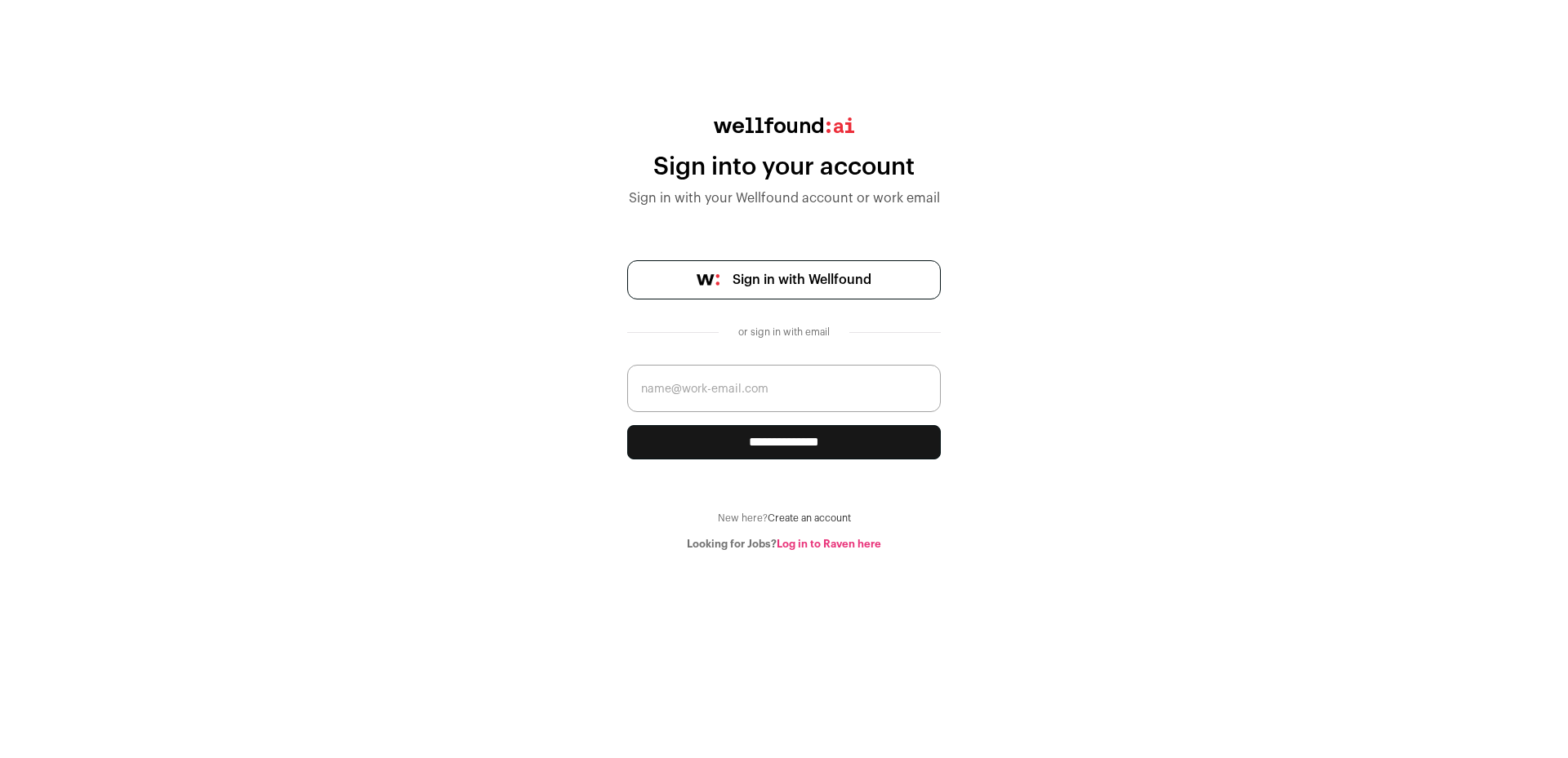
click at [718, 397] on input "email" at bounding box center [783, 388] width 313 height 47
type input "sasa.basara@gmail.com"
click at [627, 425] on input "**********" at bounding box center [783, 442] width 313 height 35
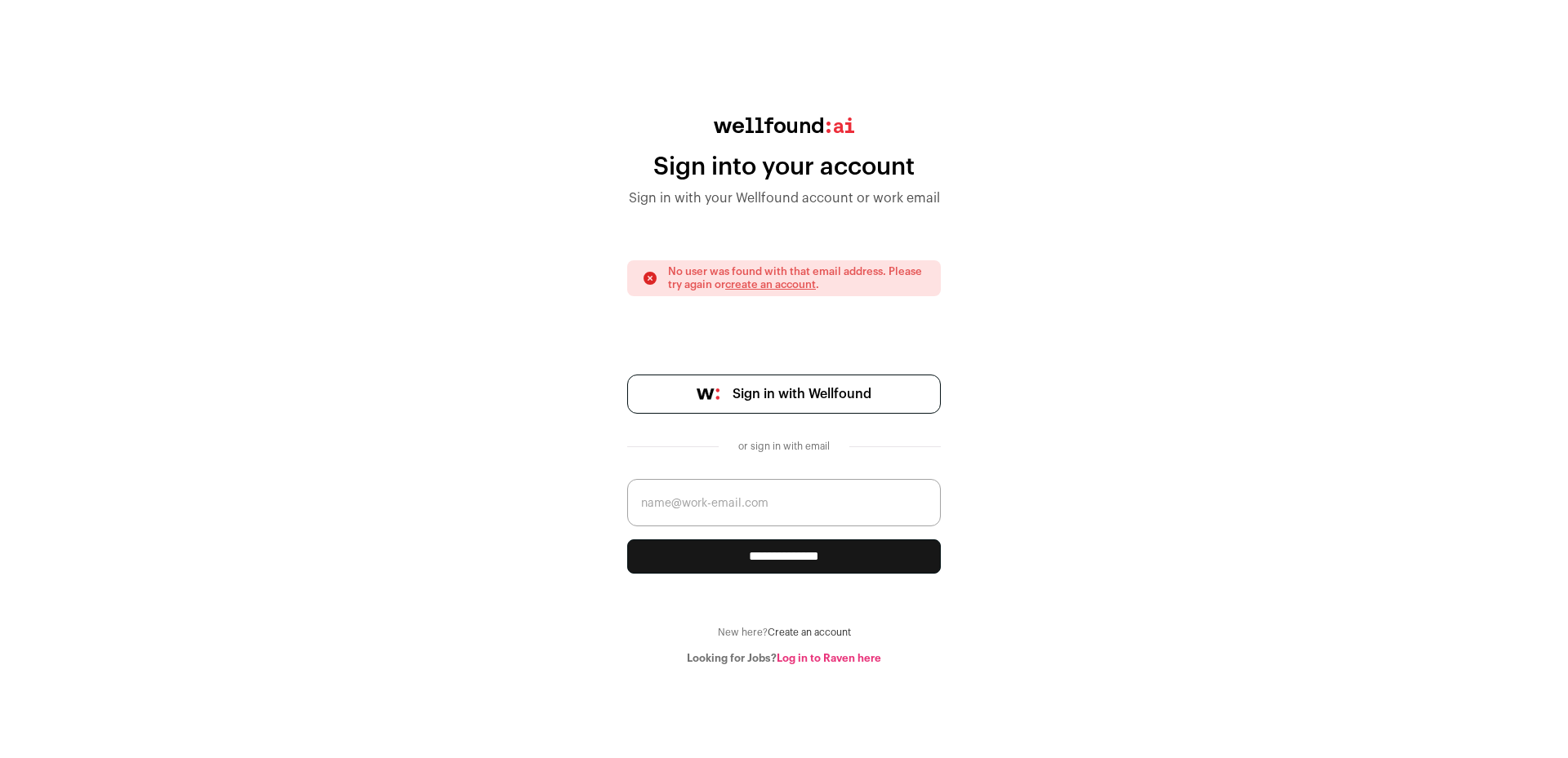
click at [752, 666] on body "**********" at bounding box center [784, 379] width 1568 height 758
click at [798, 659] on link "Log in to Raven here" at bounding box center [829, 659] width 105 height 11
drag, startPoint x: 897, startPoint y: 673, endPoint x: 778, endPoint y: 670, distance: 119.0
click at [778, 670] on body "**********" at bounding box center [784, 379] width 1568 height 758
copy link "Log in to Raven here"
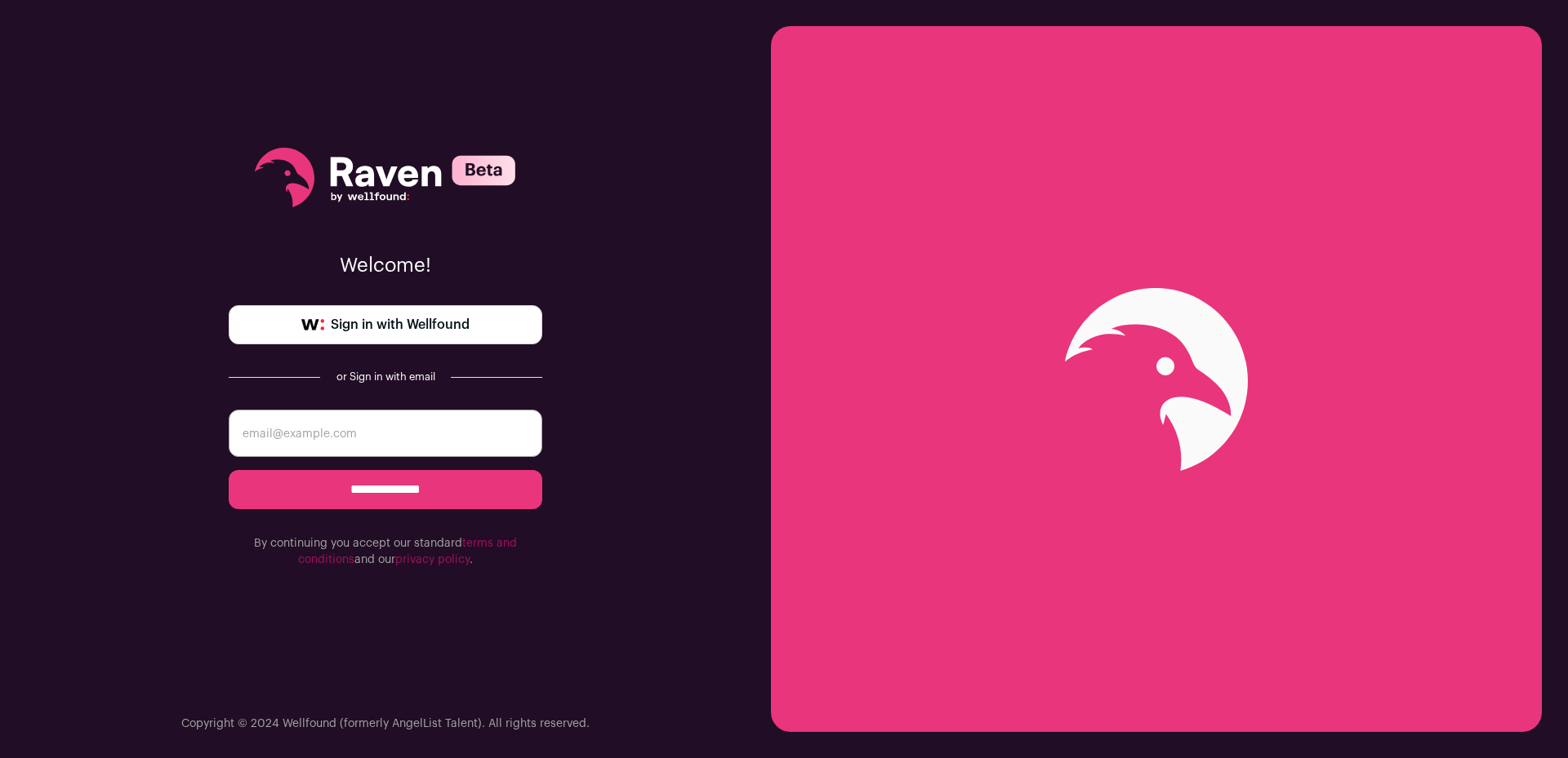
click at [403, 175] on icon at bounding box center [385, 172] width 111 height 30
click at [325, 454] on input "email" at bounding box center [384, 433] width 313 height 47
click at [323, 593] on div "**********" at bounding box center [384, 358] width 313 height 715
click at [424, 439] on input "email" at bounding box center [384, 433] width 313 height 47
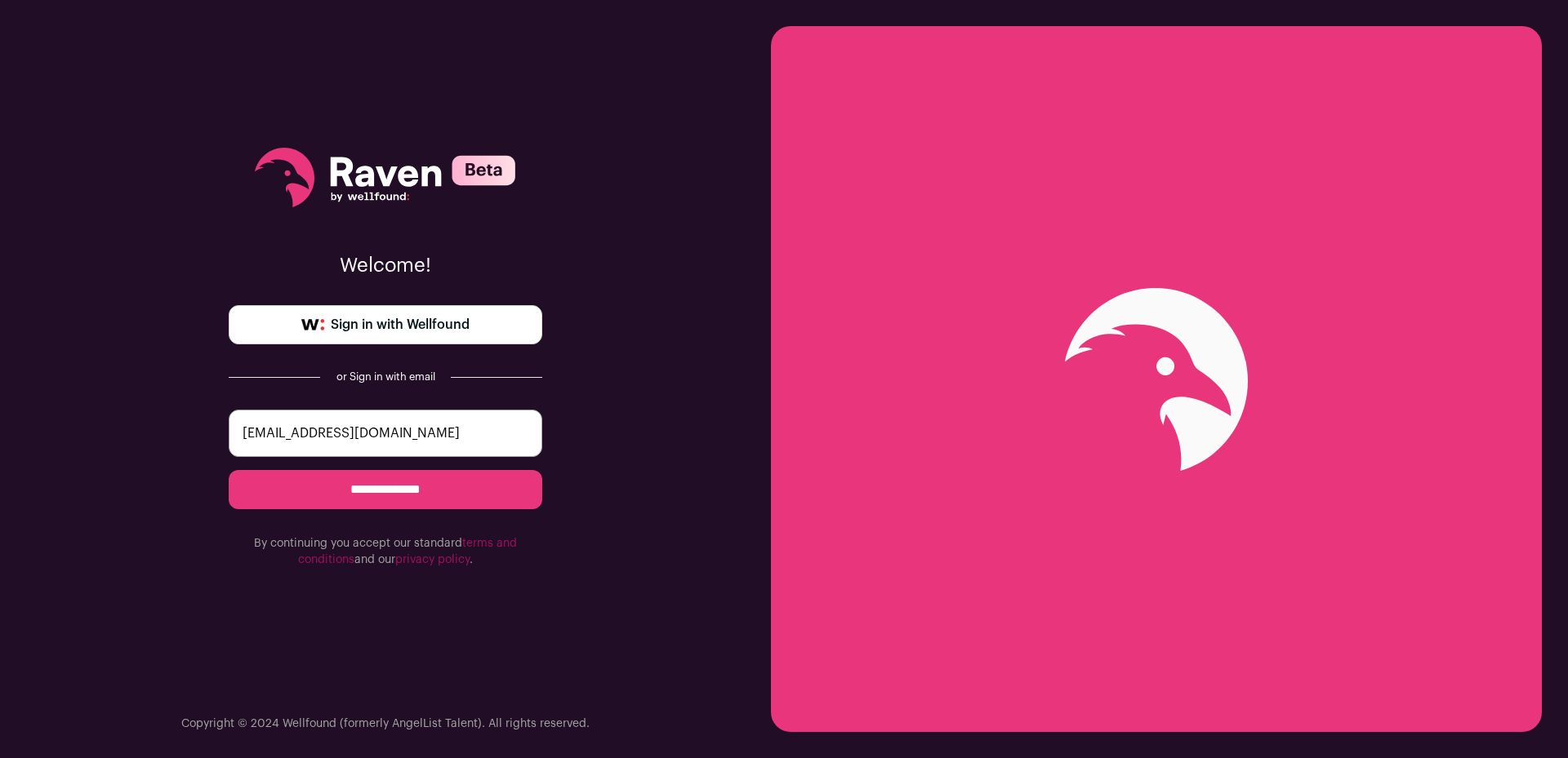
type input "[EMAIL_ADDRESS][DOMAIN_NAME]"
click at [228, 470] on input "**********" at bounding box center [384, 490] width 313 height 39
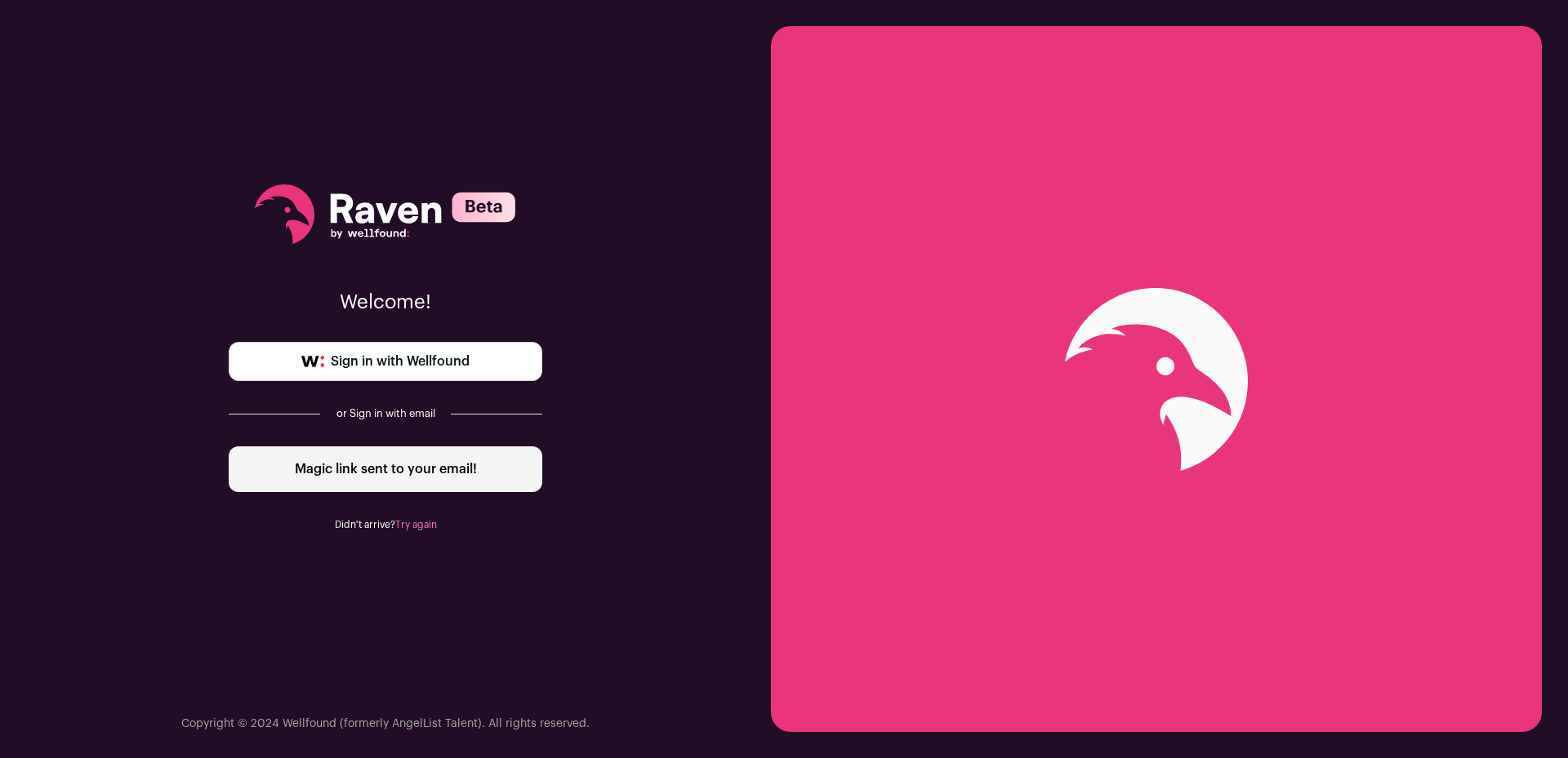
click at [411, 241] on icon at bounding box center [385, 214] width 261 height 59
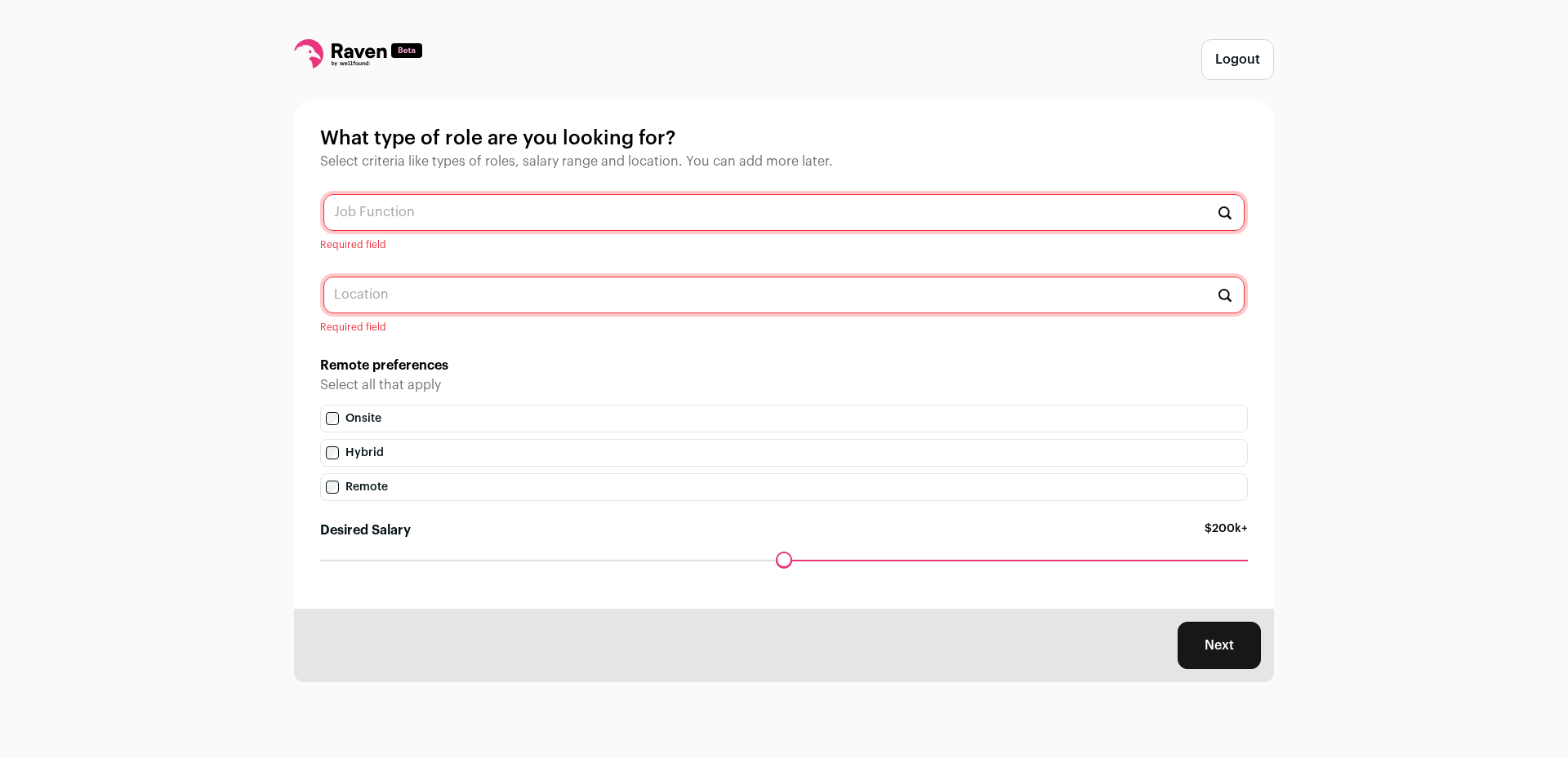
drag, startPoint x: 181, startPoint y: 446, endPoint x: 197, endPoint y: 438, distance: 17.9
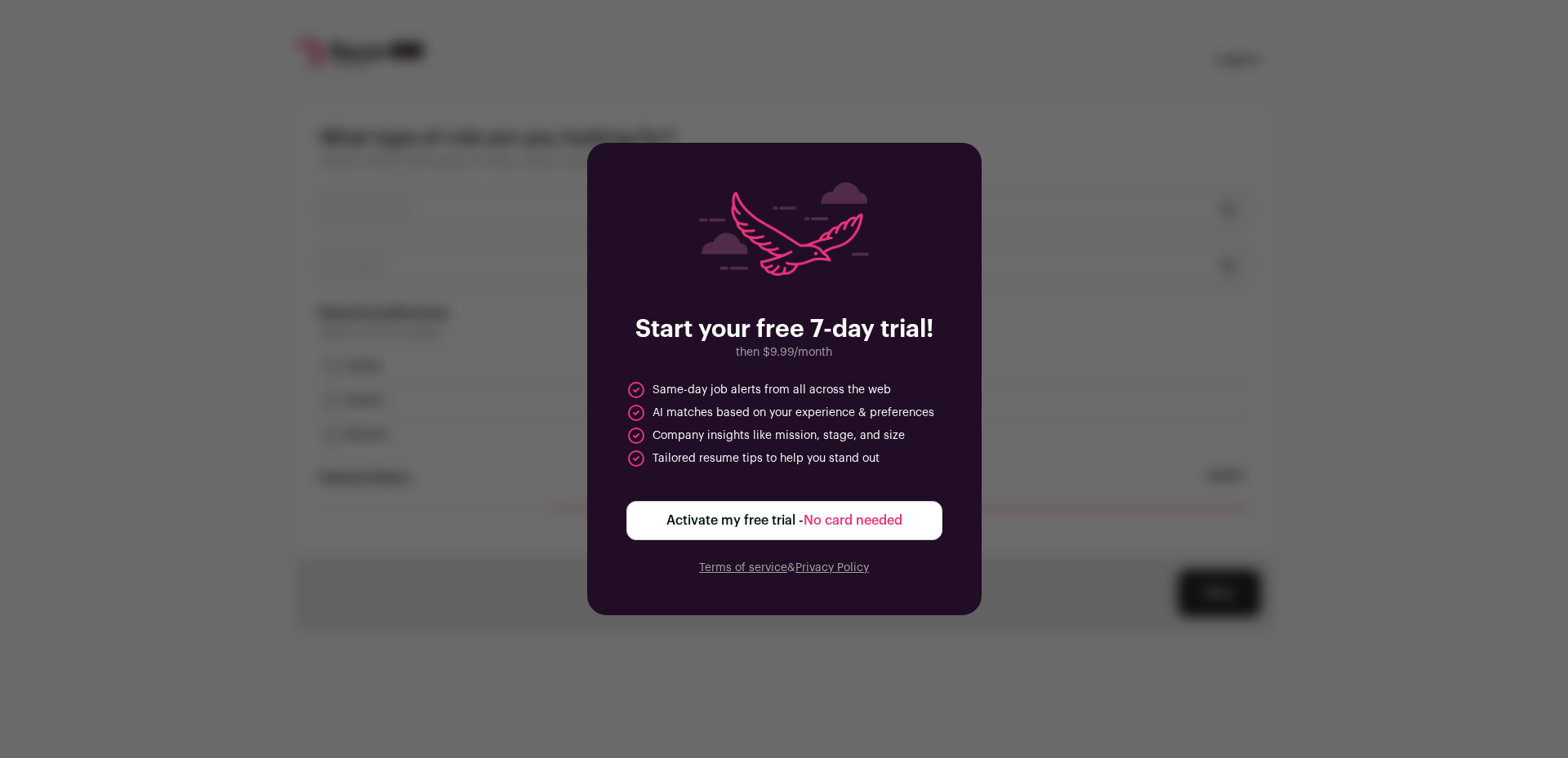
click at [799, 501] on div "Start your free 7-day trial! then $9.99/month Same-day job alerts from all acro…" at bounding box center [784, 379] width 394 height 472
click at [794, 523] on span "Activate my free trial - No card needed" at bounding box center [784, 521] width 236 height 20
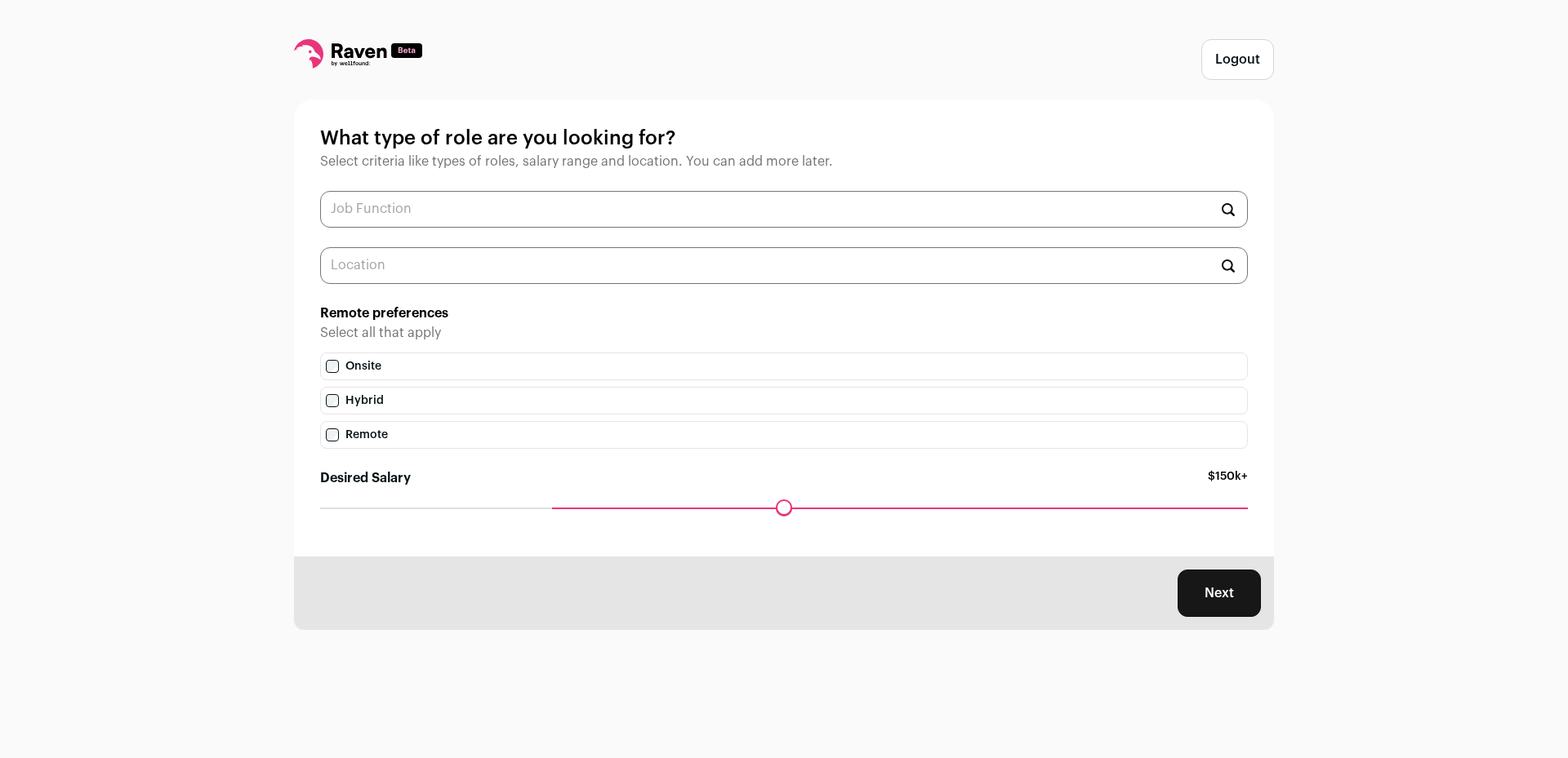
click at [325, 375] on label "Onsite" at bounding box center [783, 366] width 928 height 28
click at [678, 521] on div "Maximum desired salary ******" at bounding box center [783, 519] width 928 height 23
drag, startPoint x: 561, startPoint y: 510, endPoint x: 775, endPoint y: 528, distance: 214.8
click at [775, 508] on input "Desired Salary" at bounding box center [783, 508] width 928 height 0
click at [1038, 513] on div "Maximum desired salary ******" at bounding box center [783, 519] width 928 height 23
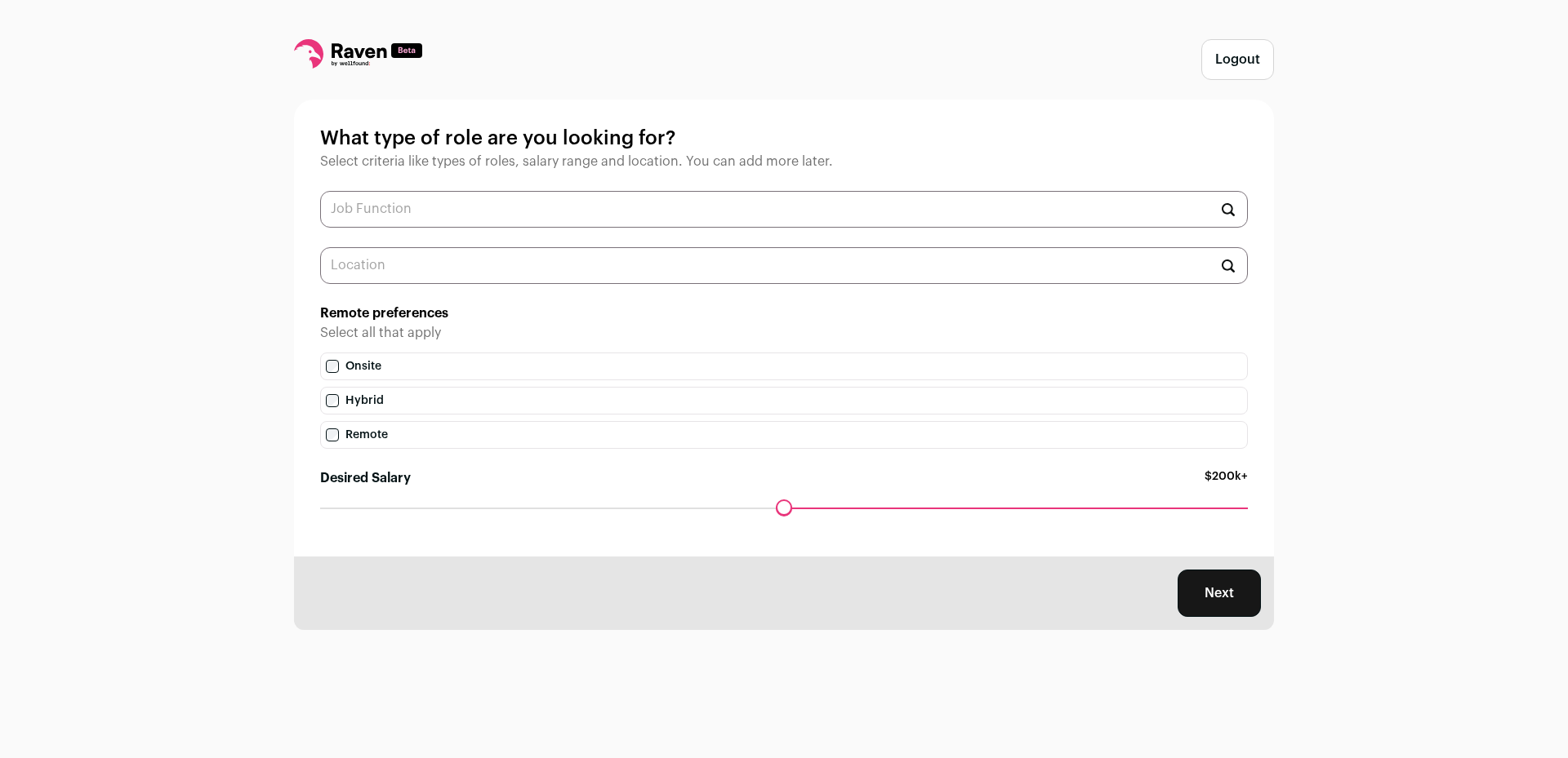
click at [1038, 510] on div "Desired Salary $200k+ Maximum desired salary ******" at bounding box center [783, 500] width 928 height 62
click at [1038, 517] on div "Maximum desired salary ******" at bounding box center [783, 519] width 928 height 23
click at [1038, 442] on div "Logout What type of role are you looking for? Select criteria like types of rol…" at bounding box center [784, 379] width 1568 height 758
click at [507, 219] on input "text" at bounding box center [783, 209] width 928 height 36
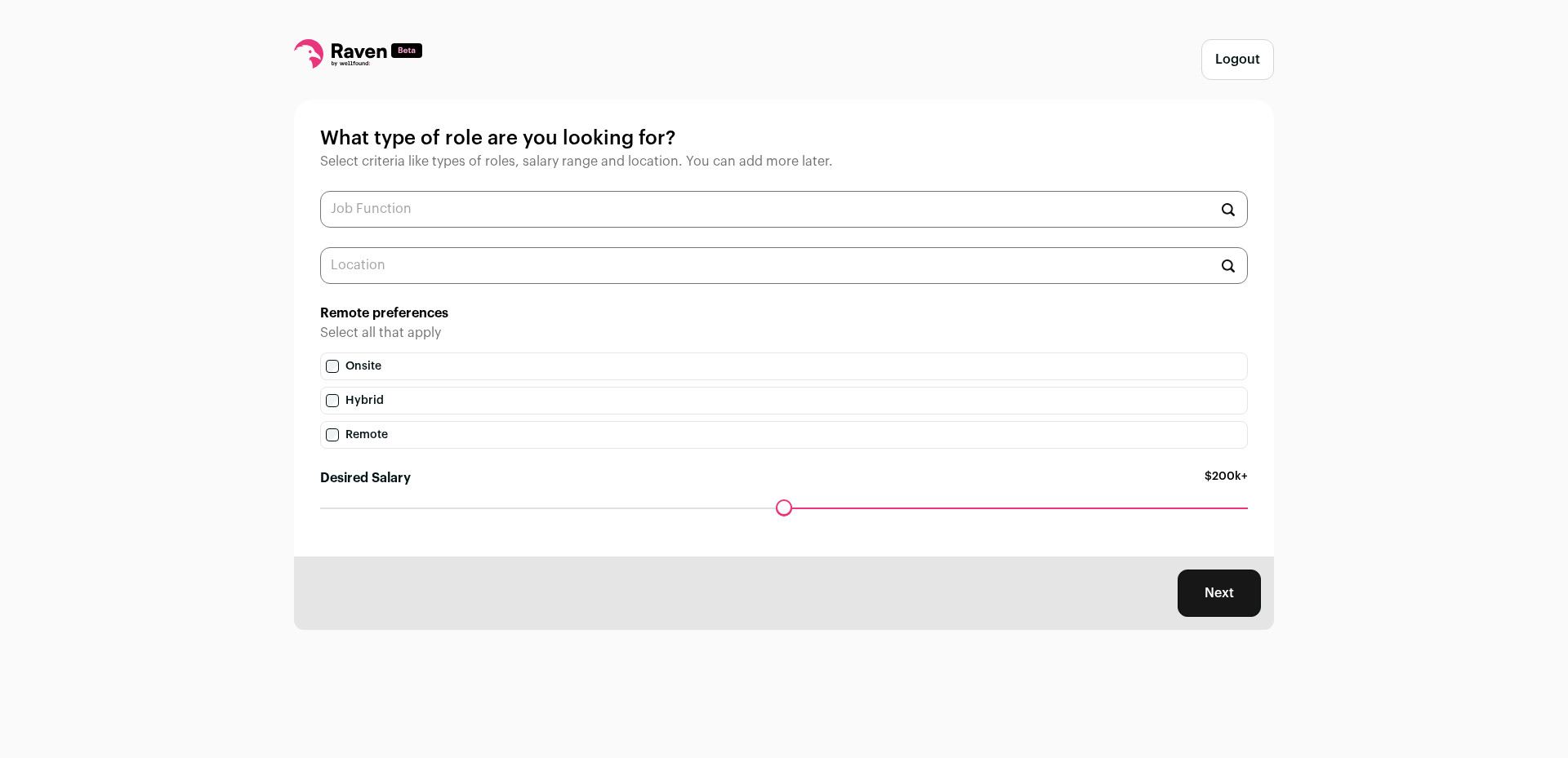
type input "["
click at [489, 295] on li "Production Manager" at bounding box center [783, 293] width 926 height 43
type input "Production Manager"
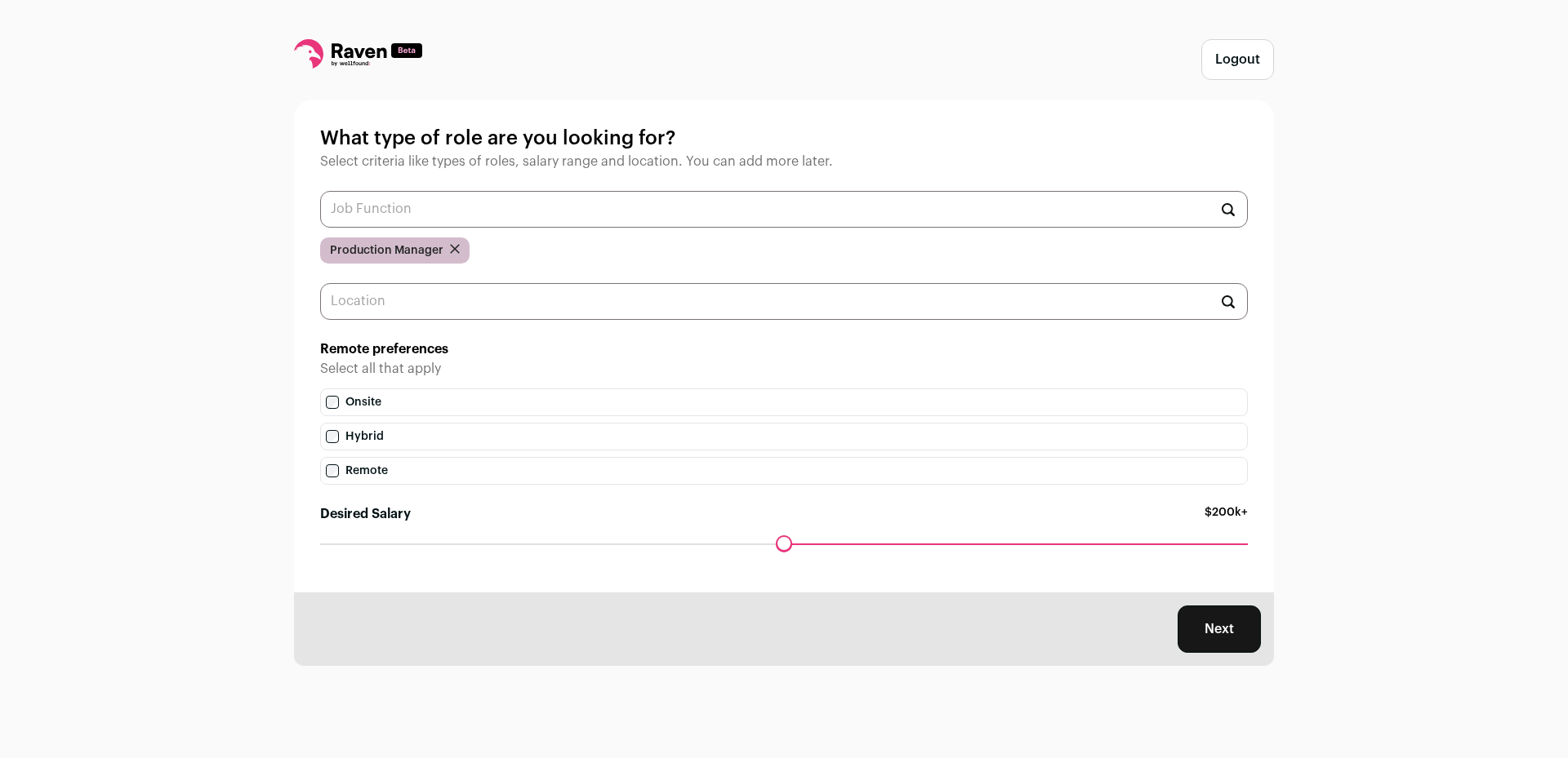
click at [436, 238] on div "Production Manager" at bounding box center [783, 227] width 928 height 73
click at [453, 249] on form at bounding box center [455, 250] width 10 height 16
drag, startPoint x: 463, startPoint y: 250, endPoint x: 452, endPoint y: 248, distance: 11.2
click at [460, 250] on div "Production Manager" at bounding box center [394, 250] width 149 height 26
click at [452, 248] on form at bounding box center [455, 250] width 10 height 16
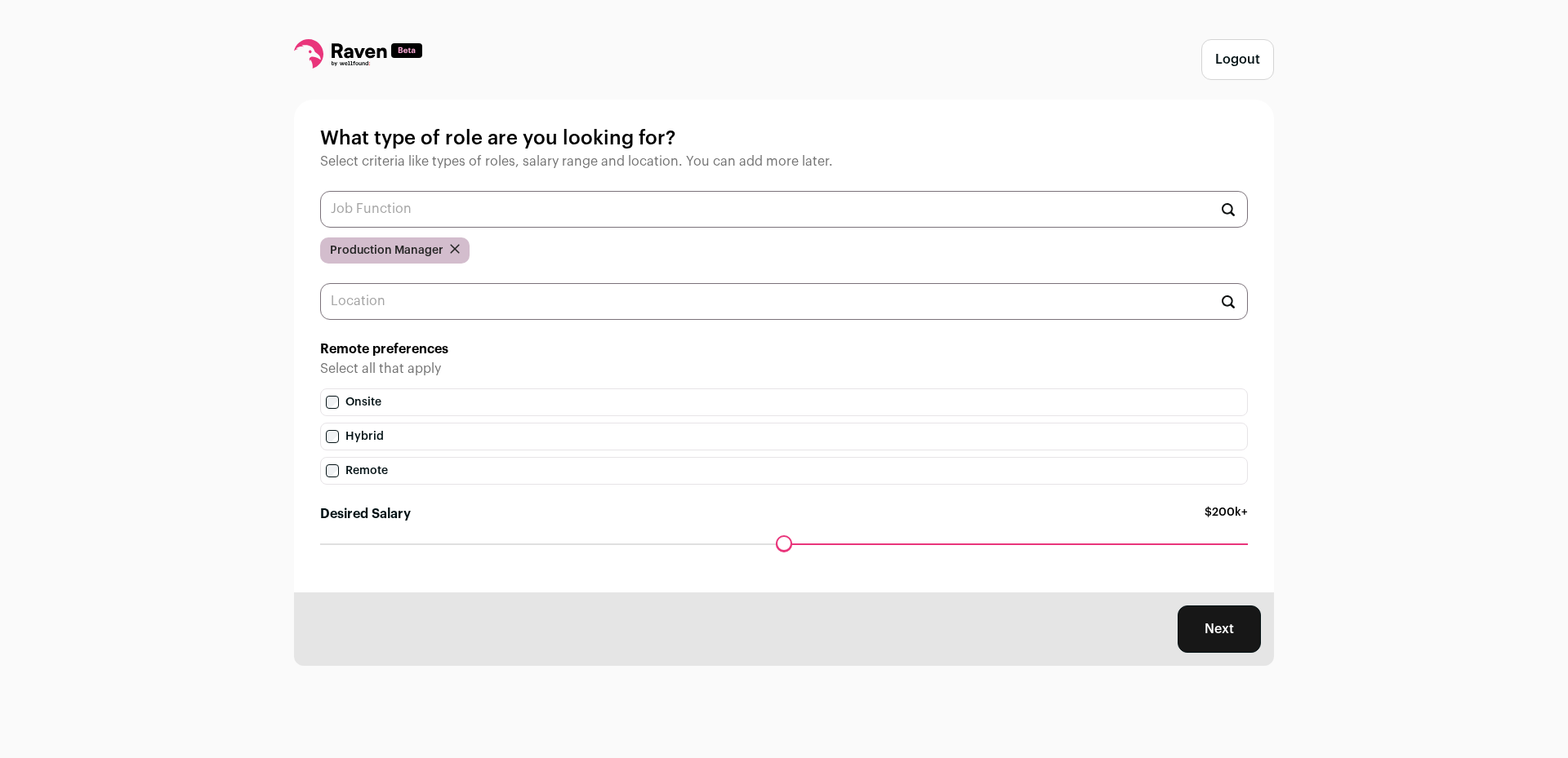
click at [453, 250] on icon "submit" at bounding box center [455, 249] width 10 height 10
click at [467, 209] on input "text" at bounding box center [783, 209] width 928 height 36
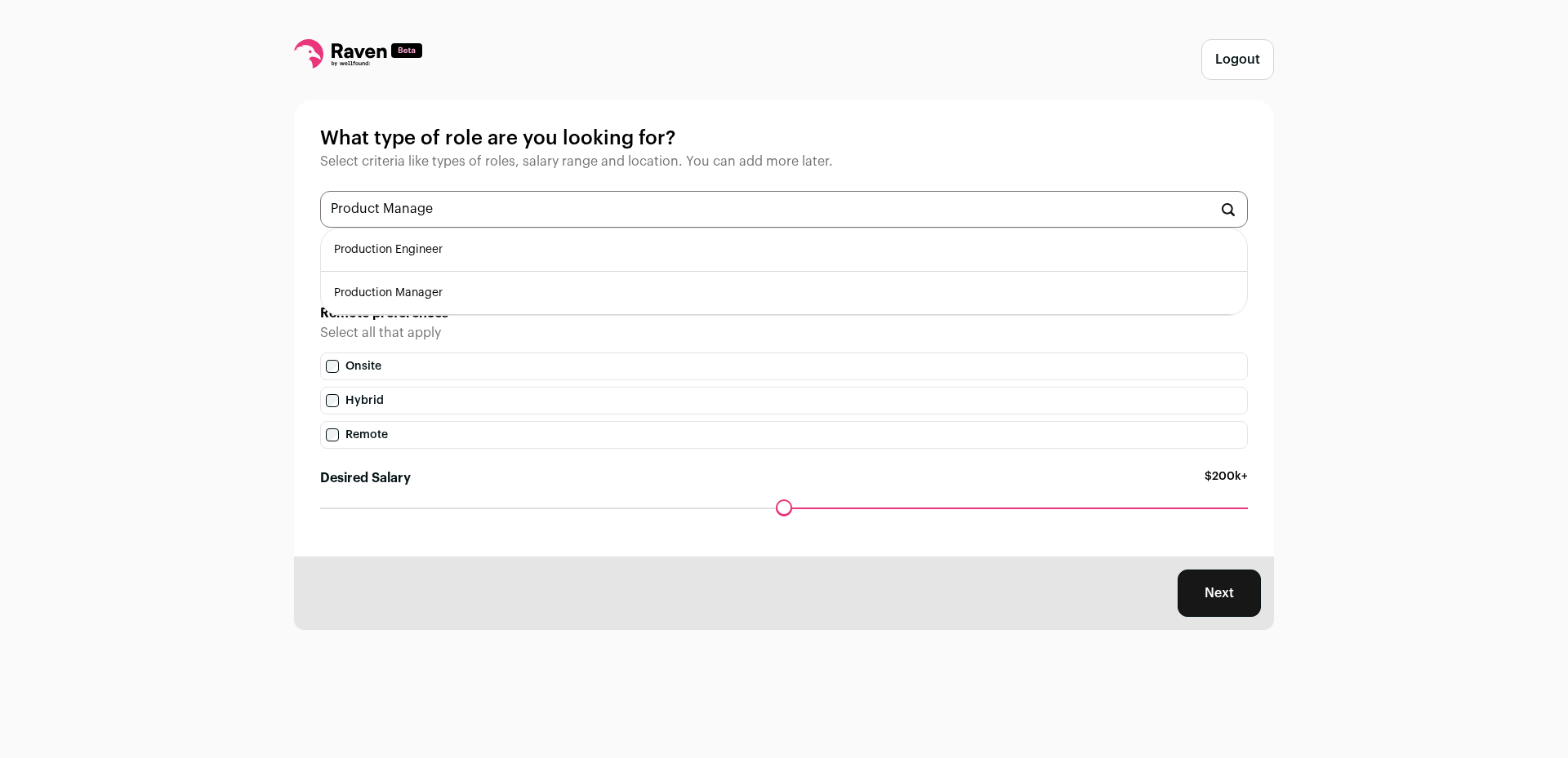
type input "Product Manager"
type input "eng"
click at [340, 76] on div at bounding box center [358, 59] width 128 height 41
click at [598, 208] on input "eng" at bounding box center [783, 209] width 928 height 36
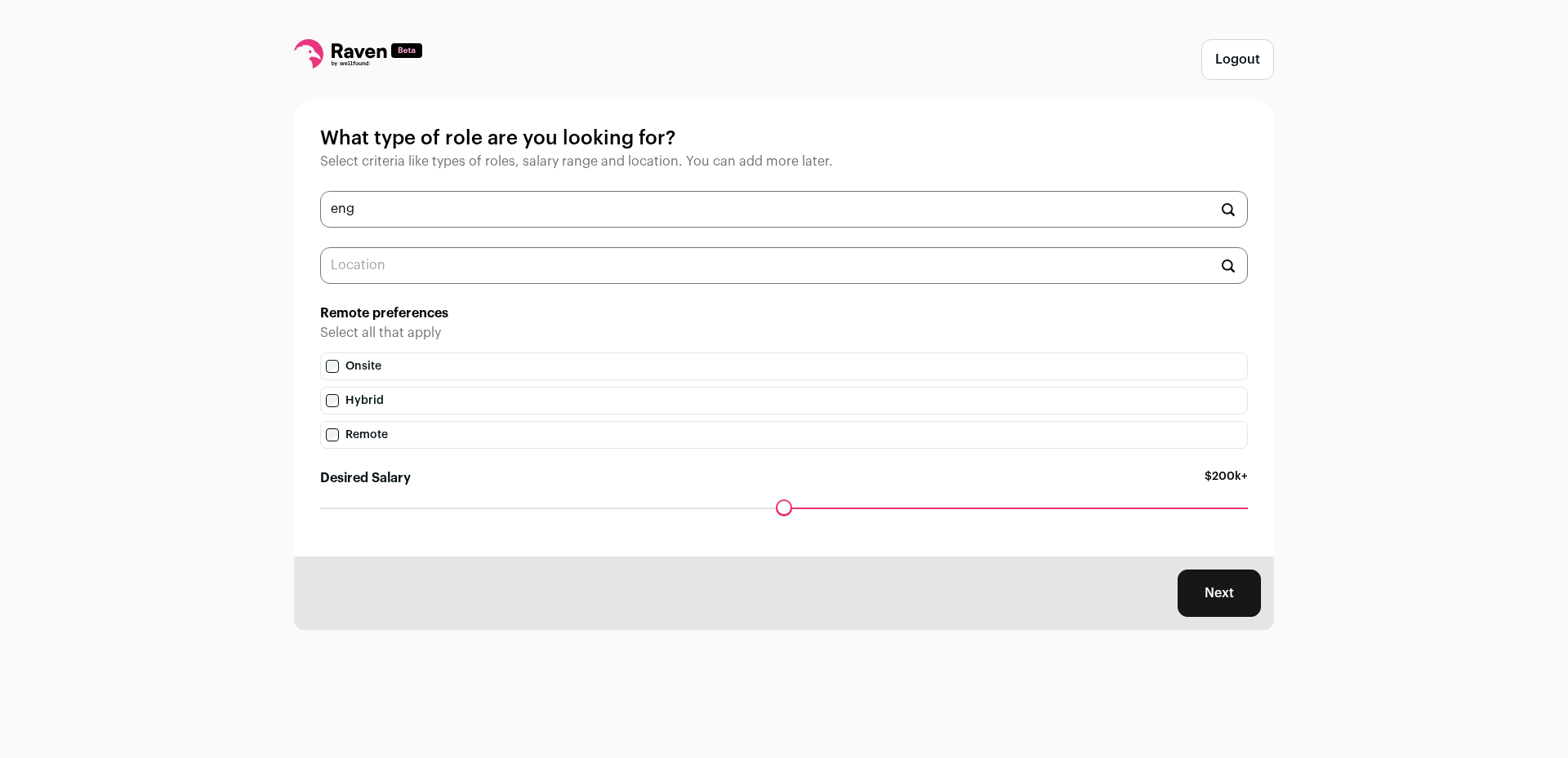
click at [484, 275] on input "text" at bounding box center [783, 265] width 928 height 36
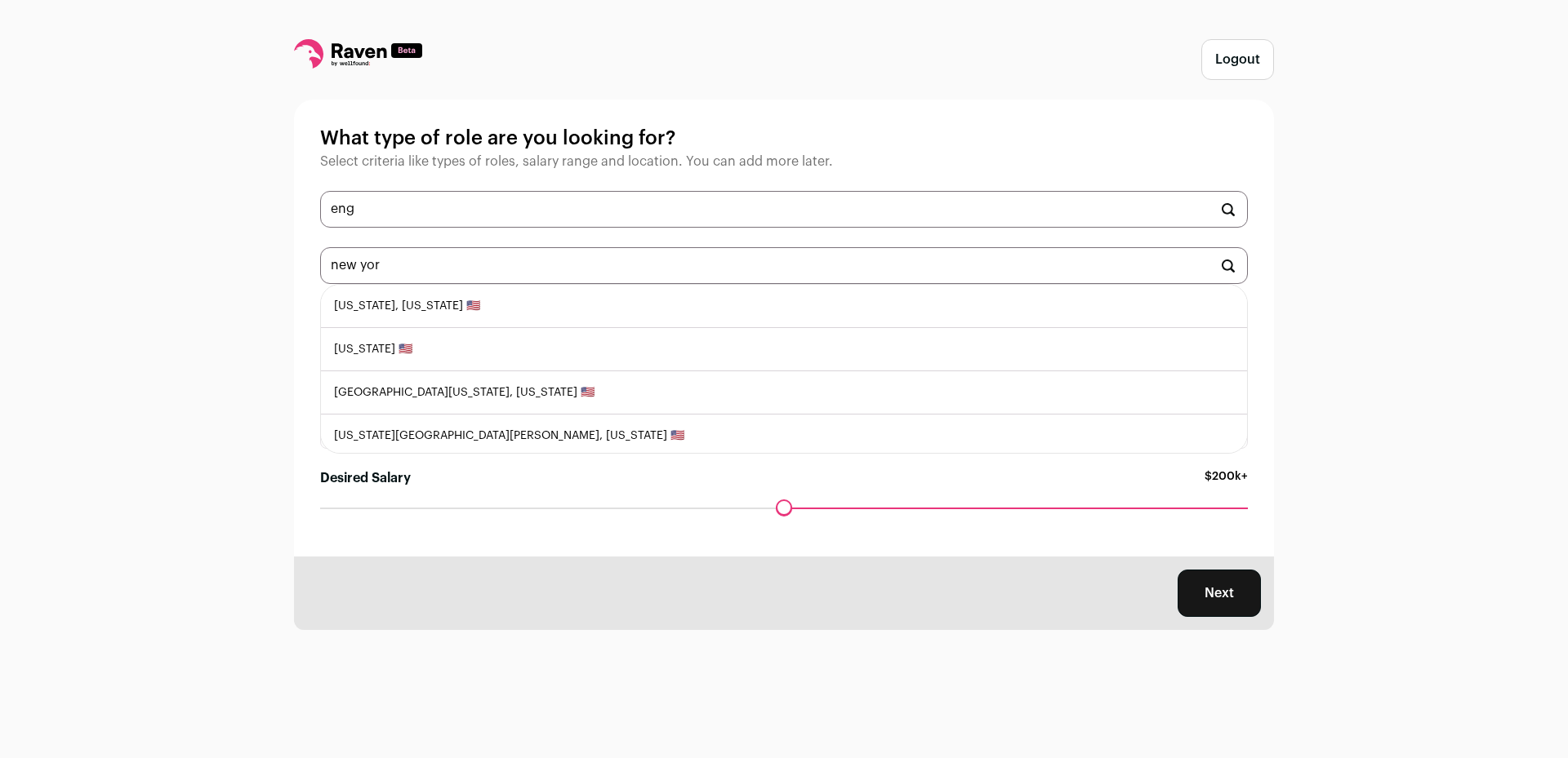
click at [499, 307] on li "New York, New York 🇺🇸" at bounding box center [783, 306] width 926 height 43
type input "New York, New York 🇺🇸"
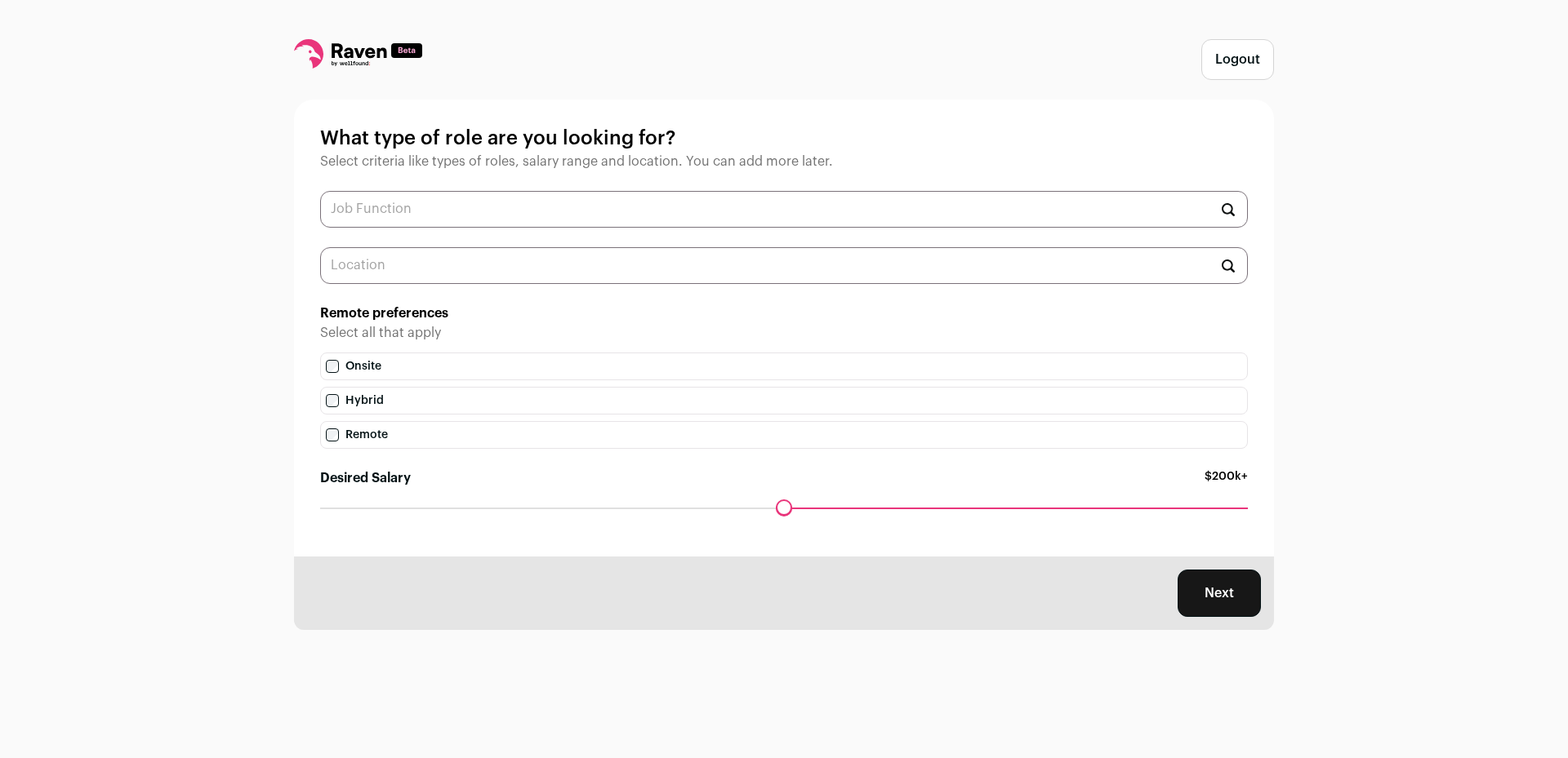
click at [475, 214] on input "text" at bounding box center [783, 209] width 928 height 36
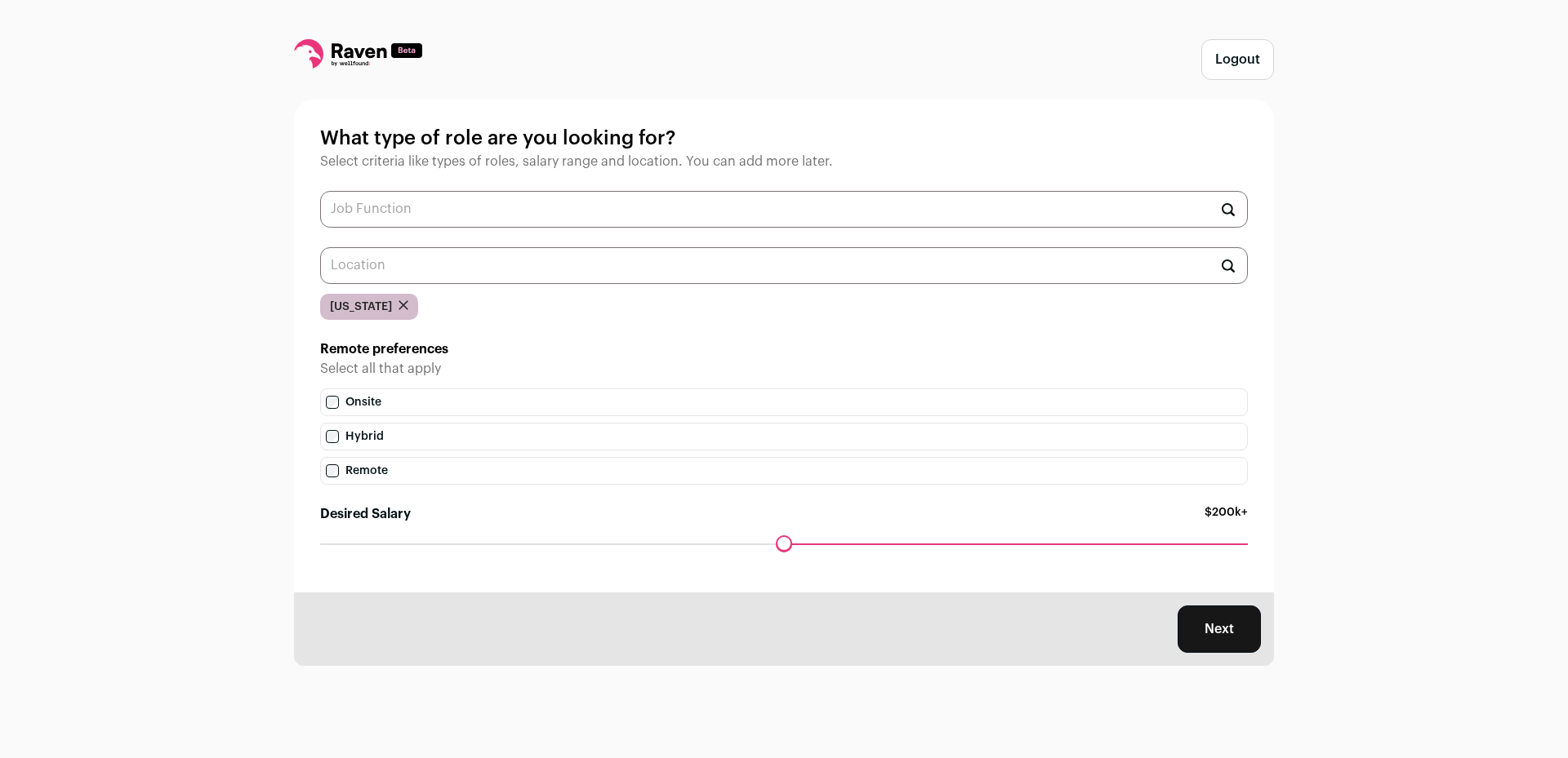
click at [479, 213] on input "text" at bounding box center [783, 209] width 928 height 36
type input "engin"
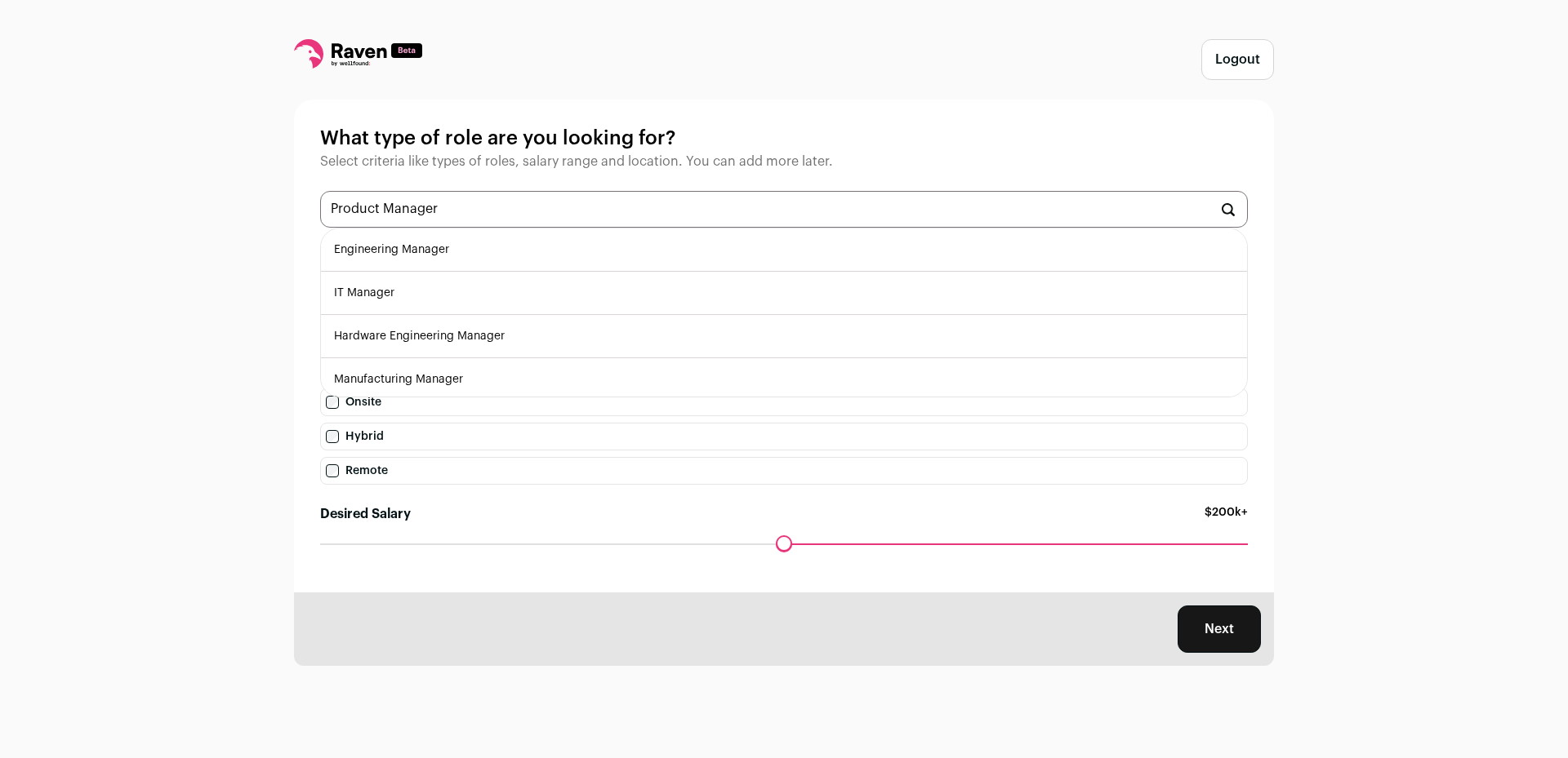
type input "Product Manager"
drag, startPoint x: 202, startPoint y: 351, endPoint x: 228, endPoint y: 377, distance: 36.8
click at [226, 375] on div "Logout What type of role are you looking for? Select criteria like types of rol…" at bounding box center [784, 379] width 1568 height 758
click at [1038, 648] on div "Logout What type of role are you looking for? Select criteria like types of rol…" at bounding box center [784, 379] width 1568 height 758
click at [1038, 639] on button "Next" at bounding box center [1219, 628] width 83 height 47
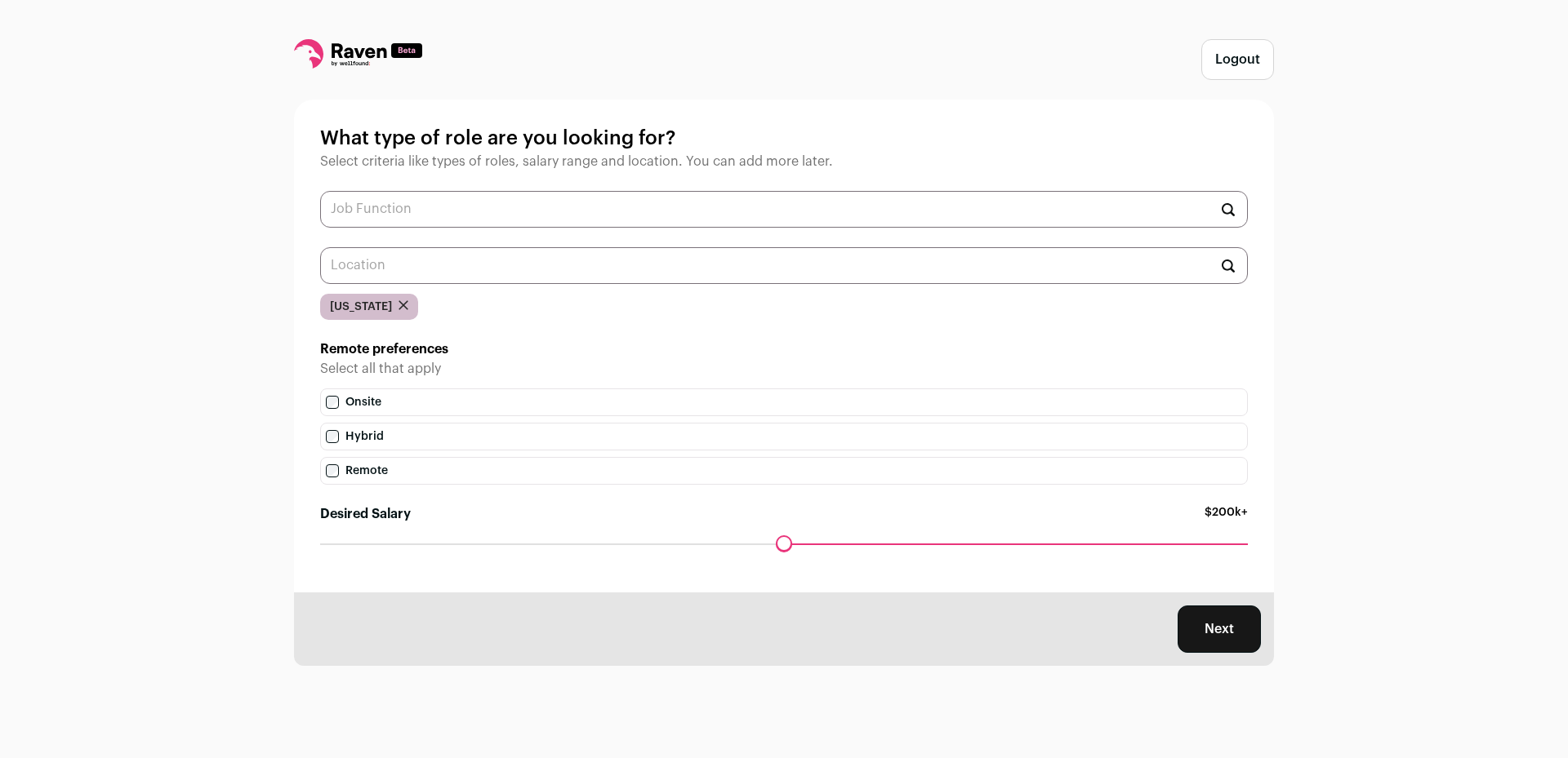
click at [1038, 196] on input "text" at bounding box center [783, 209] width 928 height 36
type input "Production Manager"
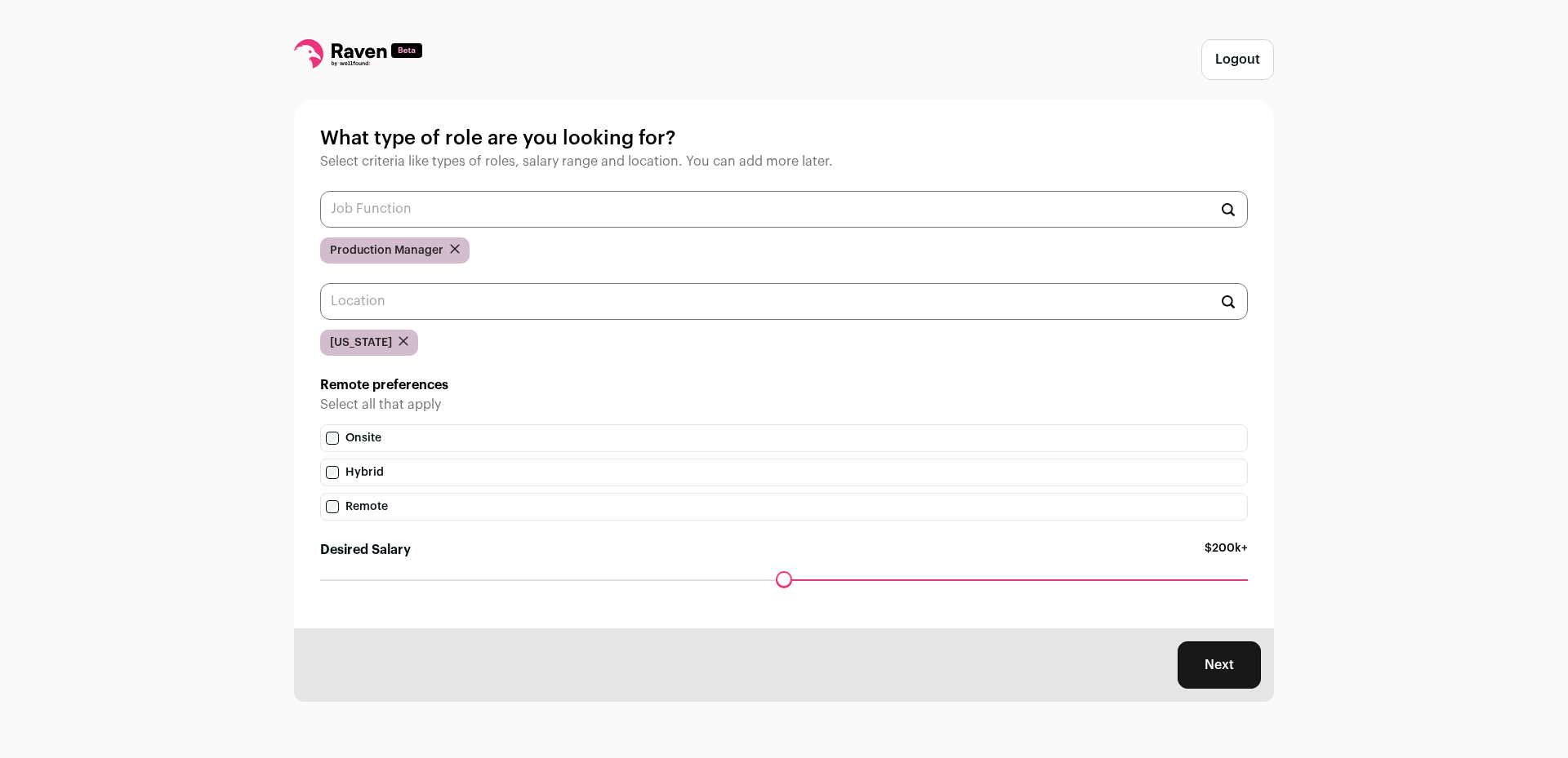
click at [450, 215] on input "text" at bounding box center [783, 209] width 928 height 36
type input "a"
drag, startPoint x: 1183, startPoint y: 671, endPoint x: 1193, endPoint y: 669, distance: 10.2
click at [1038, 669] on button "Next" at bounding box center [1219, 665] width 83 height 47
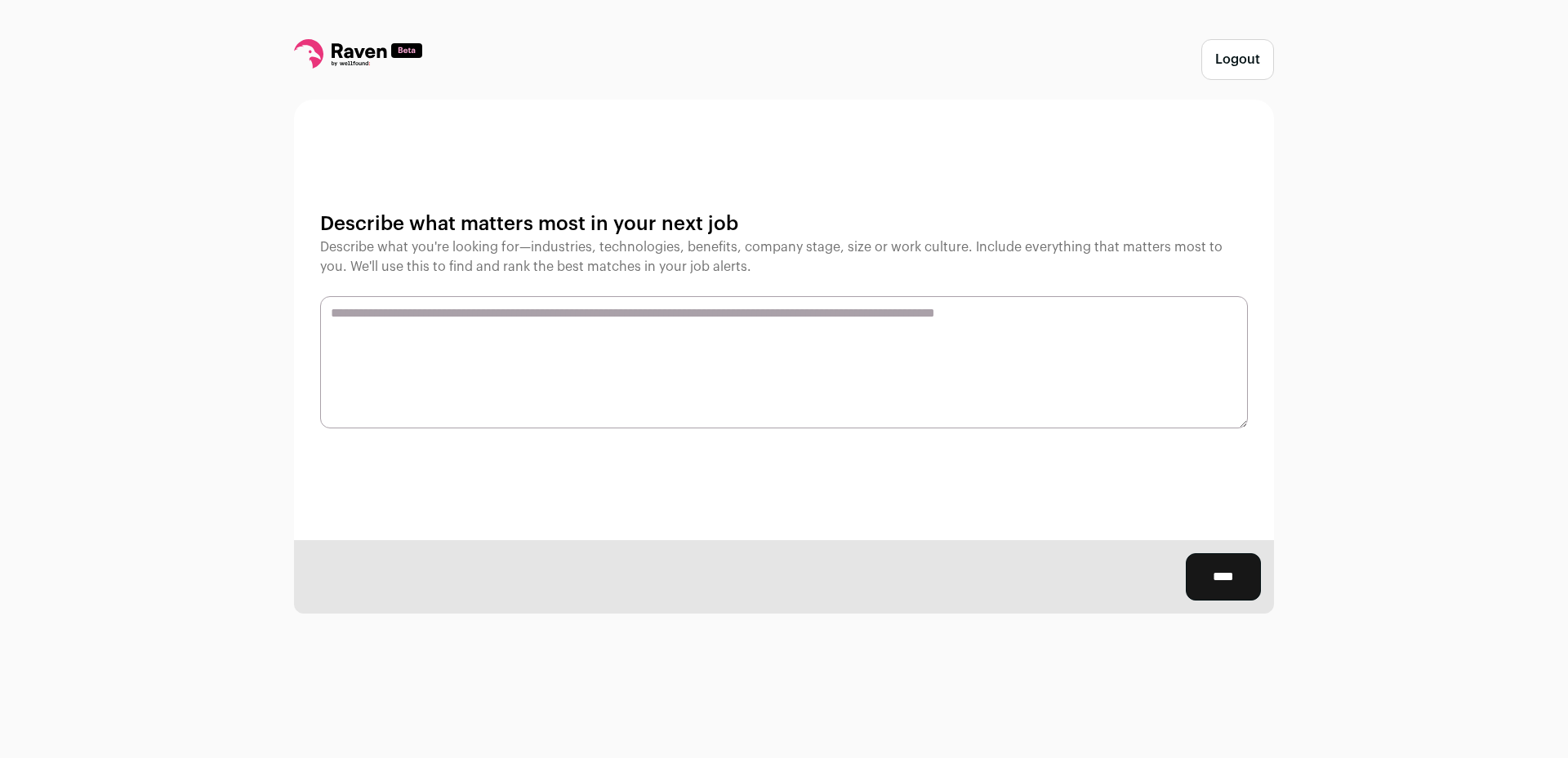
click at [689, 398] on textarea at bounding box center [783, 362] width 928 height 132
click at [1038, 582] on input "****" at bounding box center [1223, 576] width 75 height 47
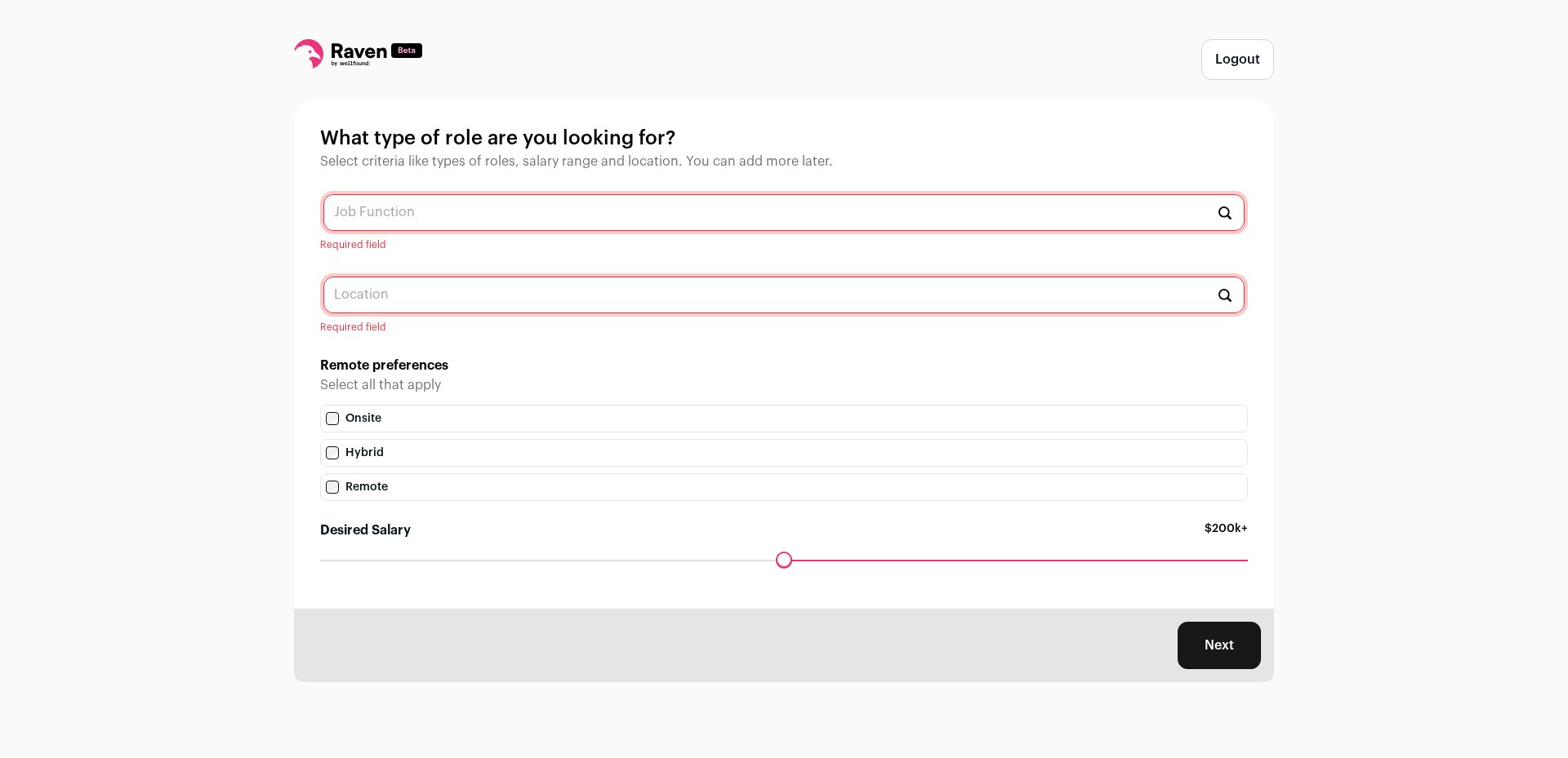
drag, startPoint x: 97, startPoint y: 333, endPoint x: 111, endPoint y: 336, distance: 14.3
